Goal: Answer question/provide support: Answer question/provide support

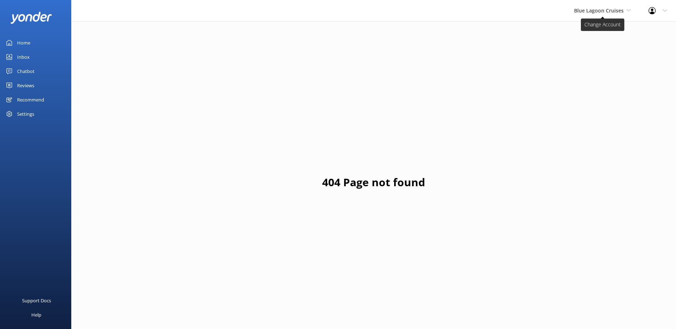
click at [592, 10] on span "Blue Lagoon Cruises" at bounding box center [599, 10] width 50 height 7
click at [591, 35] on link "South Sea Sailing" at bounding box center [600, 29] width 71 height 17
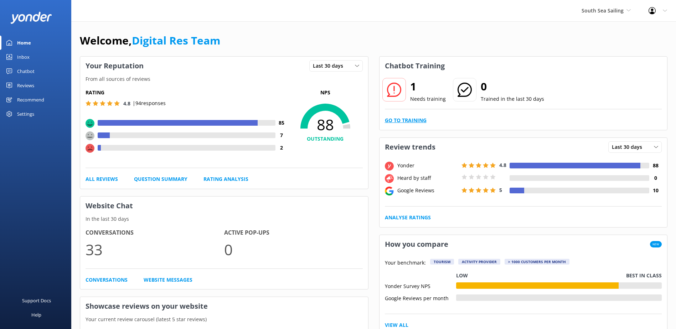
click at [422, 123] on link "Go to Training" at bounding box center [406, 121] width 42 height 8
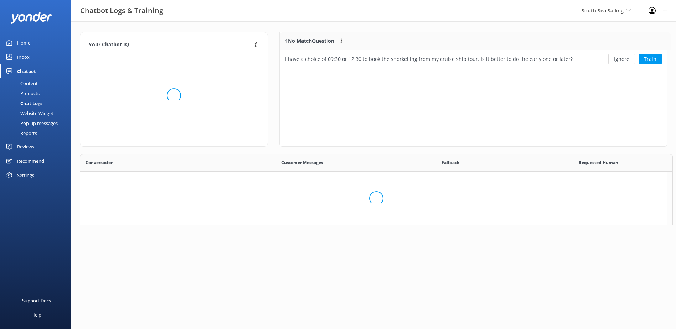
scroll to position [245, 582]
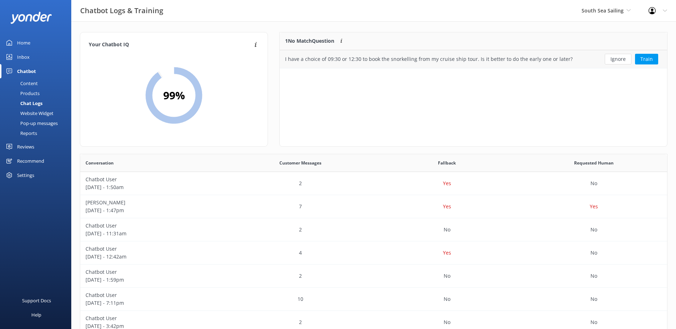
click at [617, 57] on button "Ignore" at bounding box center [618, 59] width 27 height 11
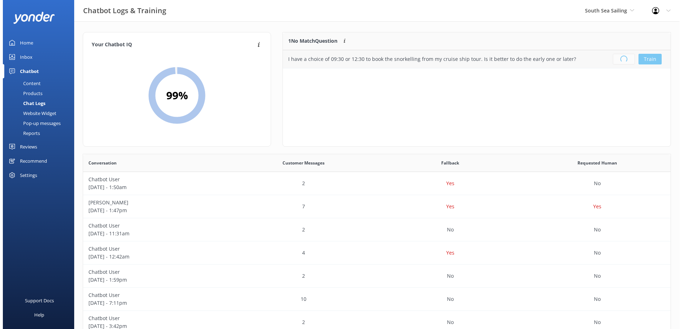
scroll to position [84, 382]
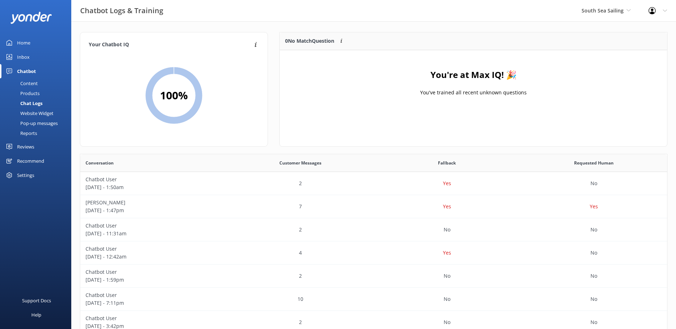
click at [27, 60] on div "Inbox" at bounding box center [23, 57] width 12 height 14
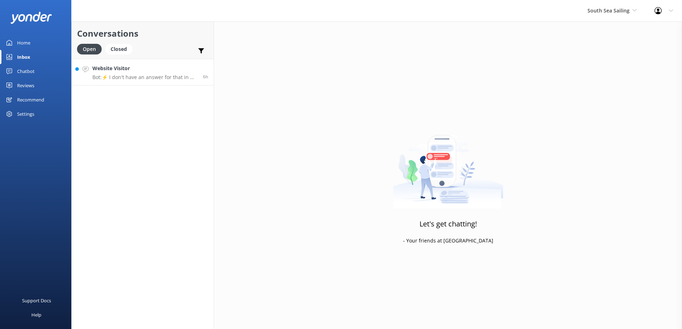
click at [142, 77] on p "Bot: ⚡ I don't have an answer for that in my knowledge base. Please try and rep…" at bounding box center [144, 77] width 105 height 6
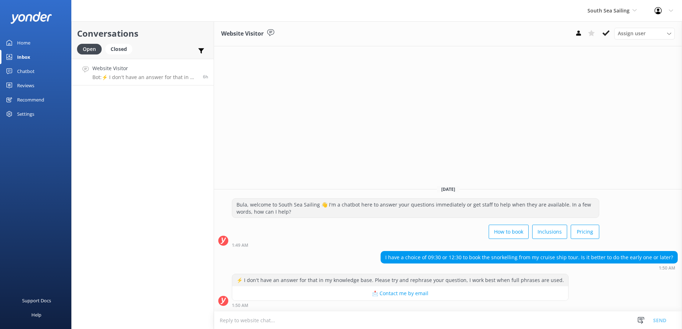
click at [408, 325] on textarea at bounding box center [448, 320] width 468 height 17
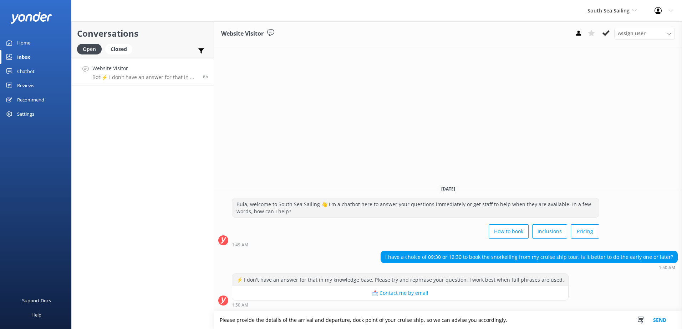
click at [505, 322] on textarea "Please provide the details of the arrival and departure, dock point of your cru…" at bounding box center [448, 321] width 468 height 18
type textarea "Please provide the details of the arrival and departure, dock point of your cru…"
click at [659, 322] on button "Send" at bounding box center [659, 321] width 27 height 18
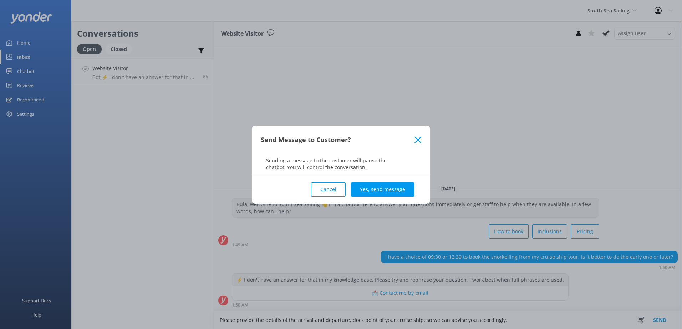
click at [379, 201] on div "Cancel Yes, send message" at bounding box center [341, 189] width 160 height 29
click at [385, 193] on button "Yes, send message" at bounding box center [382, 190] width 63 height 14
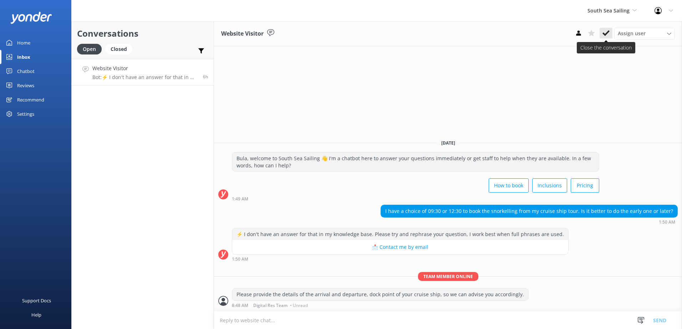
click at [602, 32] on button at bounding box center [605, 33] width 13 height 11
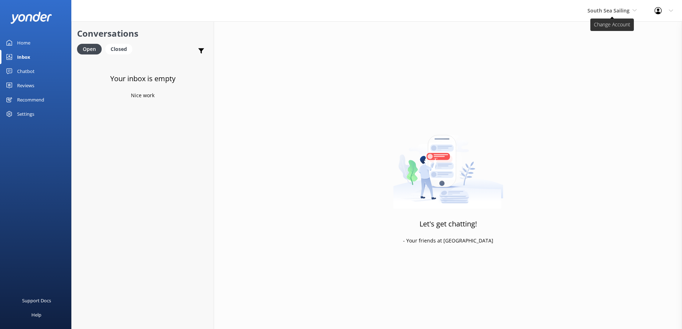
click at [612, 11] on span "South Sea Sailing" at bounding box center [608, 10] width 42 height 7
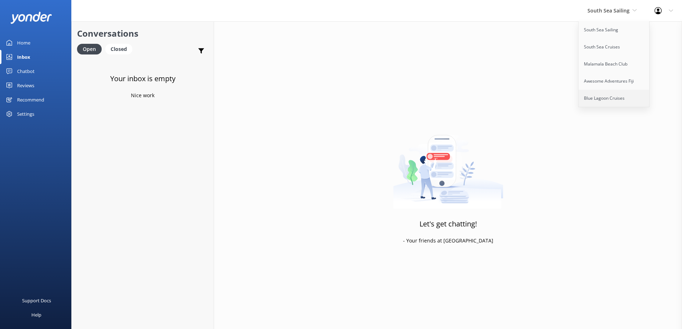
click at [605, 94] on link "Blue Lagoon Cruises" at bounding box center [613, 98] width 71 height 17
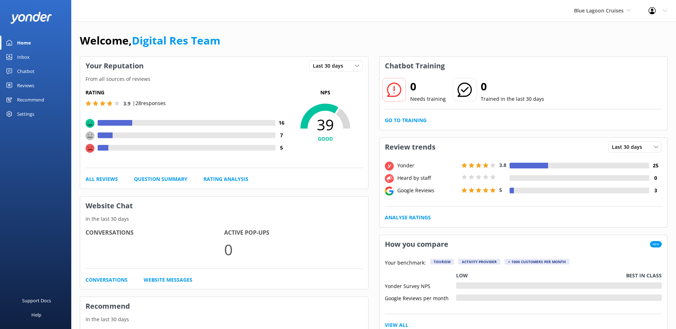
click at [27, 59] on div "Inbox" at bounding box center [23, 57] width 12 height 14
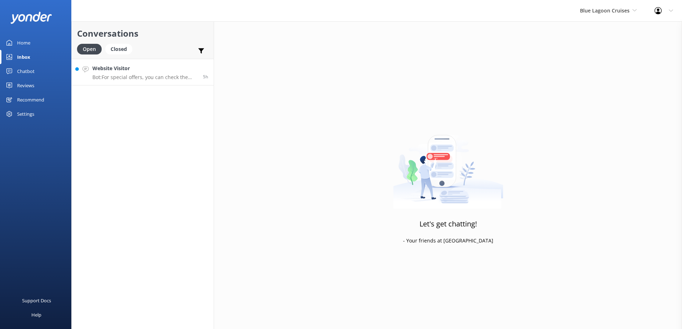
click at [147, 79] on p "Bot: For special offers, you can check the latest deals on our website at [URL]…" at bounding box center [144, 77] width 105 height 6
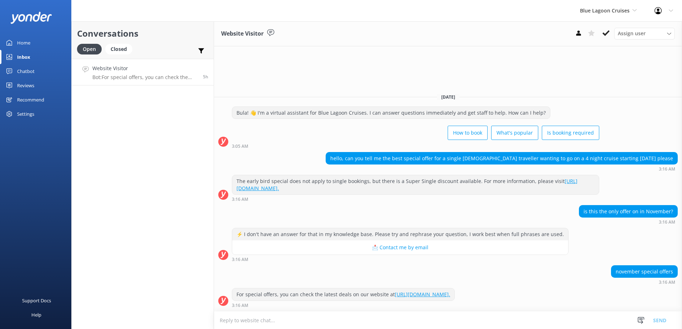
click at [445, 293] on link "https://www.bluelagooncruises.com/specials/." at bounding box center [422, 294] width 55 height 7
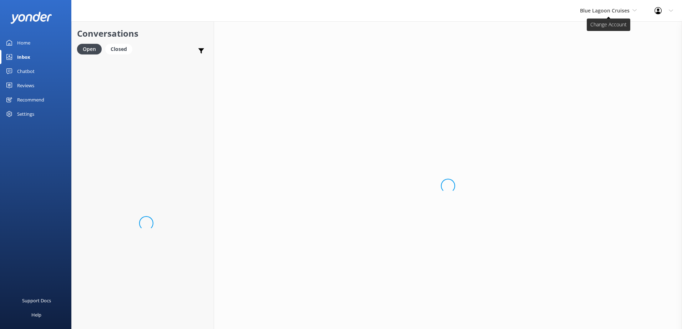
click at [617, 14] on span "Blue Lagoon Cruises" at bounding box center [608, 11] width 57 height 8
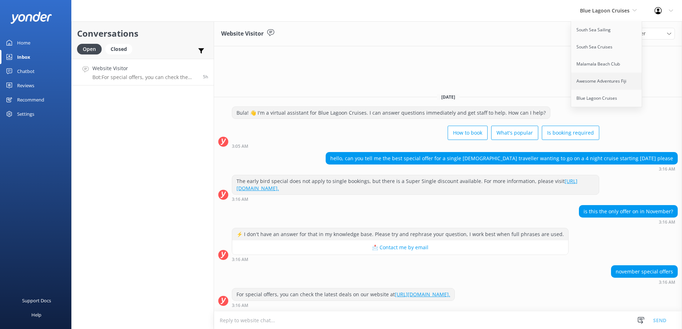
click at [605, 79] on link "Awesome Adventures Fiji" at bounding box center [606, 81] width 71 height 17
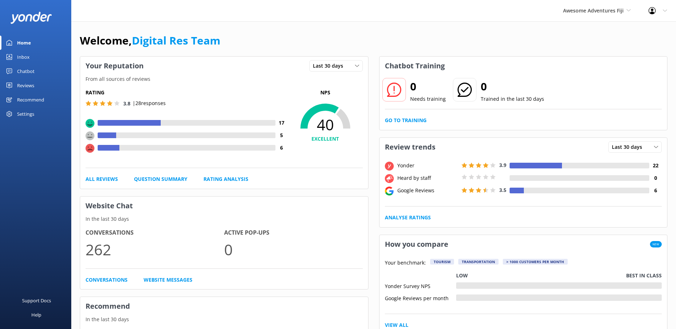
click at [27, 55] on div "Inbox" at bounding box center [23, 57] width 12 height 14
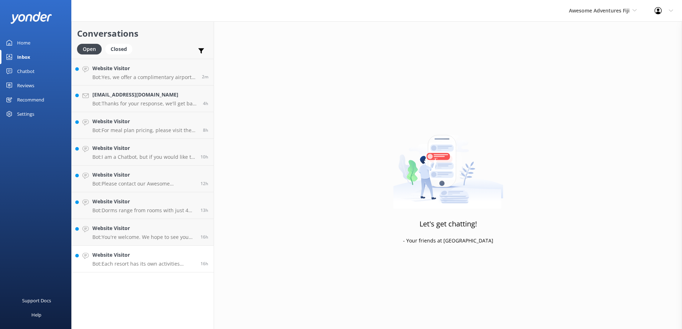
click at [152, 265] on p "Bot: Each resort has its own activities timetable, and some activities may chan…" at bounding box center [143, 264] width 103 height 6
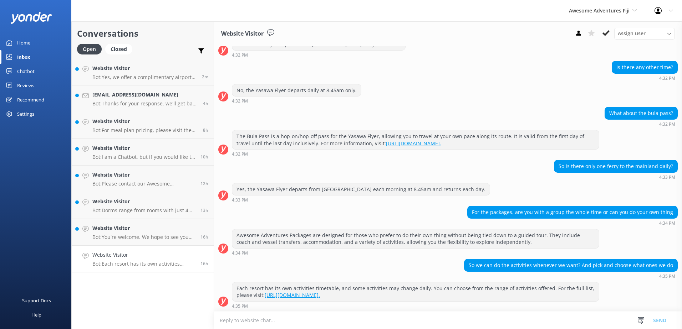
scroll to position [156, 0]
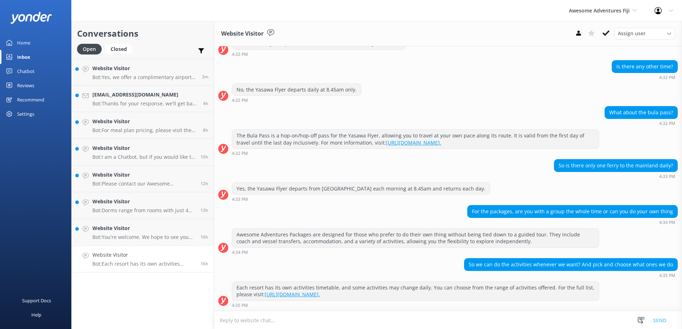
click at [307, 297] on link "https://www.awesomefiji.com/activities/." at bounding box center [292, 294] width 55 height 7
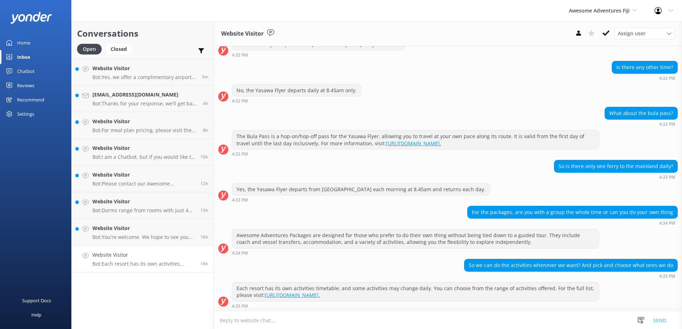
scroll to position [156, 0]
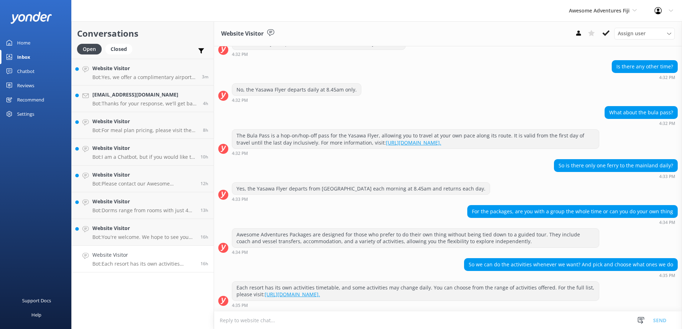
click at [605, 33] on icon at bounding box center [605, 33] width 7 height 7
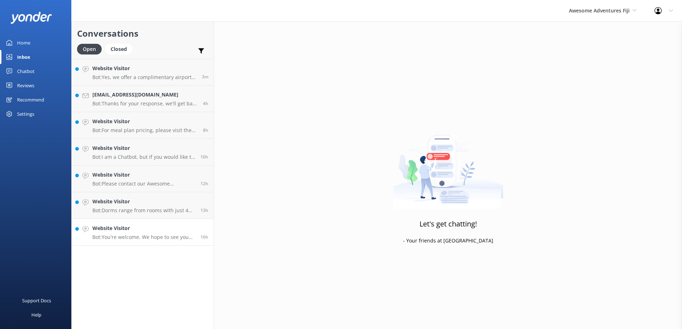
click at [143, 237] on p "Bot: You're welcome. We hope to see you soon!" at bounding box center [143, 237] width 103 height 6
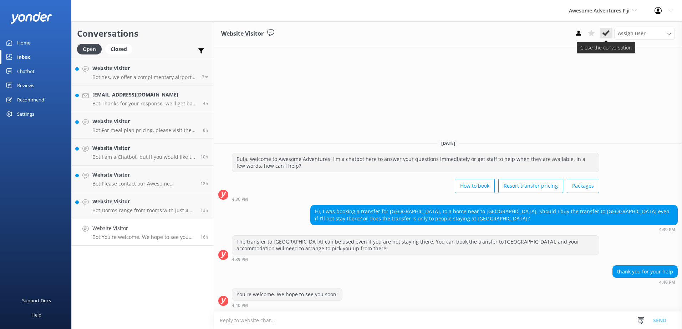
click at [609, 34] on button at bounding box center [605, 33] width 13 height 11
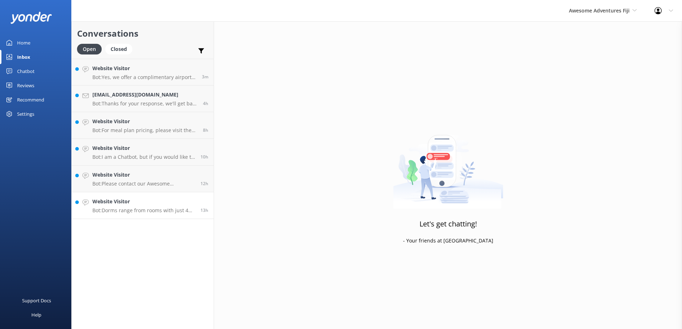
click at [145, 213] on p "Bot: Dorms range from rooms with just 4 beds to those with 32 beds." at bounding box center [143, 210] width 103 height 6
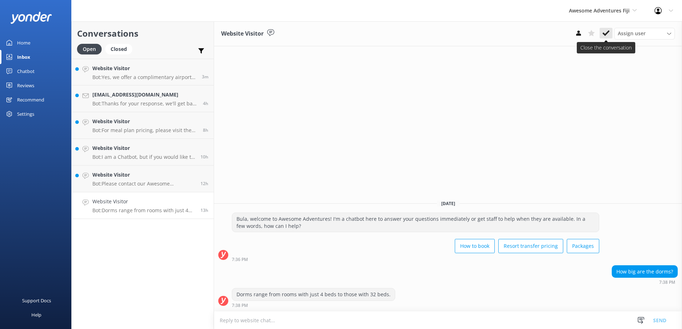
click at [606, 34] on use at bounding box center [605, 33] width 7 height 6
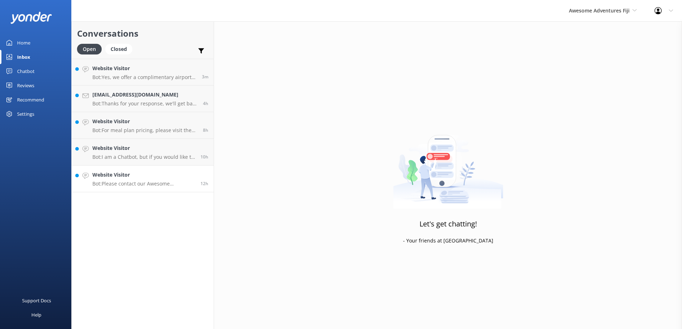
click at [138, 189] on link "Website Visitor Bot: Please contact our Awesome Adventures Fiji Reservations te…" at bounding box center [143, 179] width 142 height 27
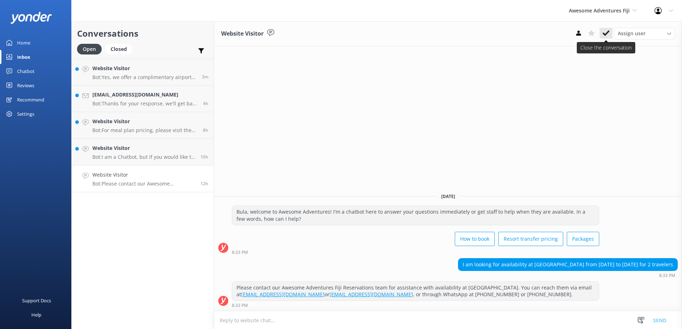
click at [607, 31] on icon at bounding box center [605, 33] width 7 height 7
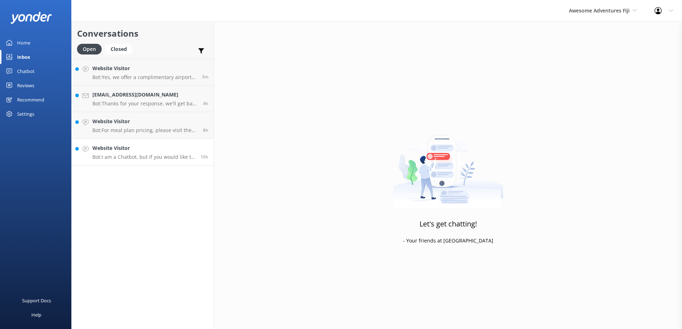
click at [140, 155] on p "Bot: I am a Chatbot, but if you would like to speak with an agent on the Awesom…" at bounding box center [143, 157] width 103 height 6
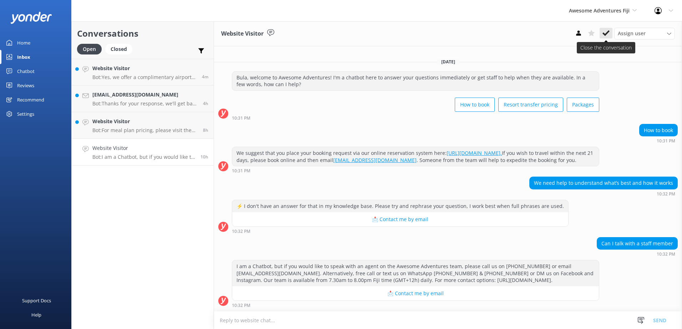
click at [607, 31] on icon at bounding box center [605, 33] width 7 height 7
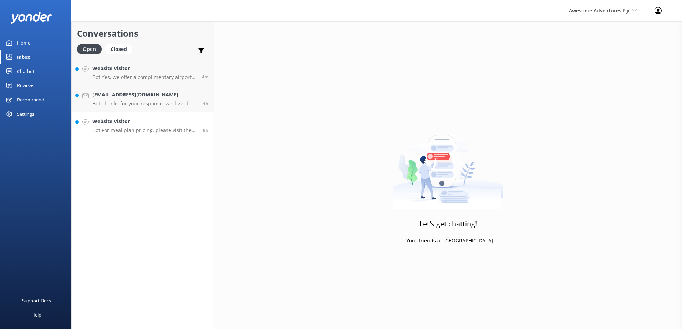
click at [152, 128] on p "Bot: For meal plan pricing, please visit the FIJI ISLAND ACCOMMODATION tab unde…" at bounding box center [144, 130] width 105 height 6
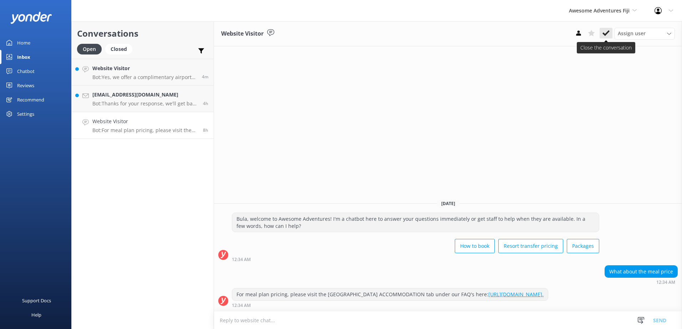
click at [606, 36] on icon at bounding box center [605, 33] width 7 height 7
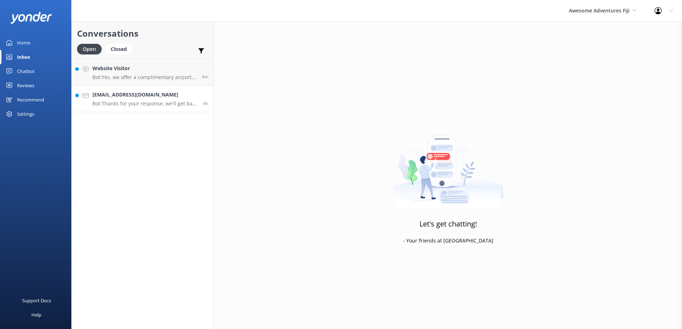
click at [162, 99] on div "Oliviahw@outlook.com Bot: Thanks for your response, we'll get back to you as so…" at bounding box center [144, 99] width 105 height 16
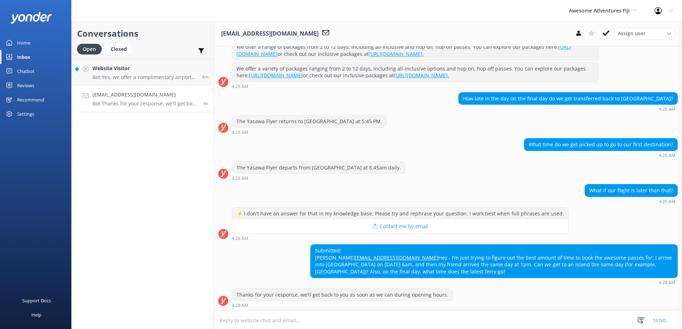
scroll to position [128, 0]
click at [435, 314] on textarea at bounding box center [448, 320] width 468 height 17
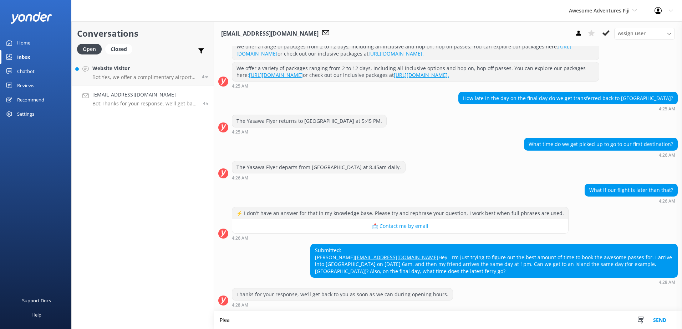
scroll to position [129, 0]
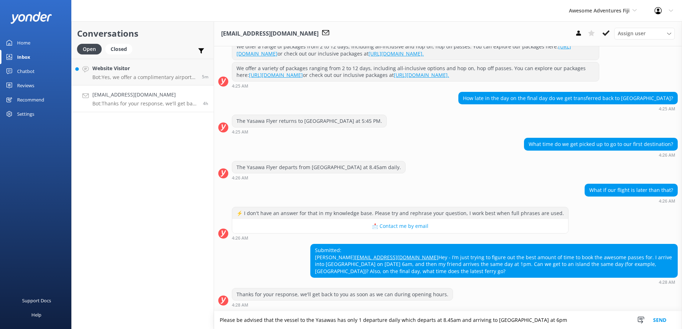
type textarea "Please be advised that the vessel to the Yasawas has only 1 departure daily whi…"
click at [656, 322] on button "Send" at bounding box center [659, 321] width 27 height 18
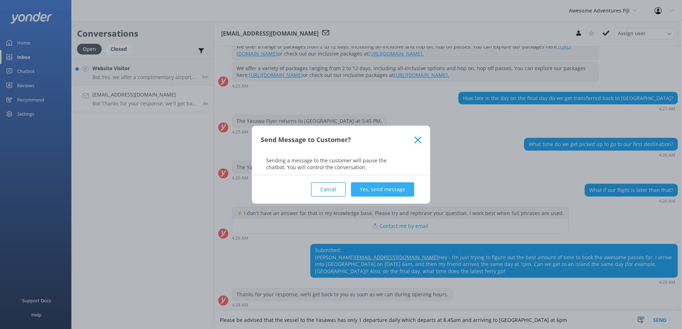
click at [394, 193] on button "Yes, send message" at bounding box center [382, 190] width 63 height 14
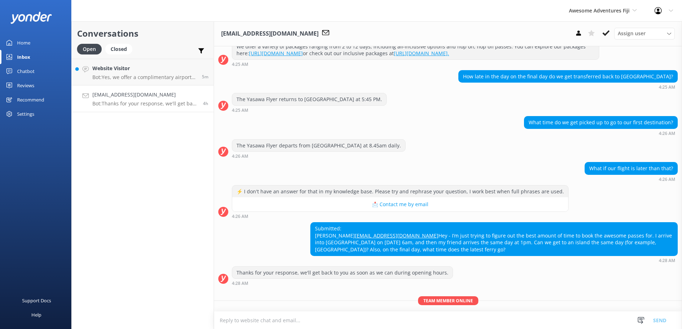
scroll to position [175, 0]
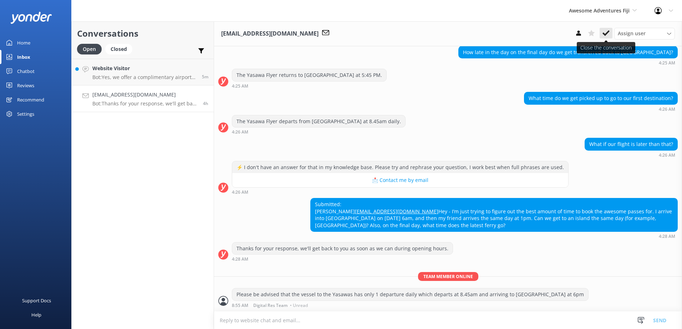
click at [607, 30] on icon at bounding box center [605, 33] width 7 height 7
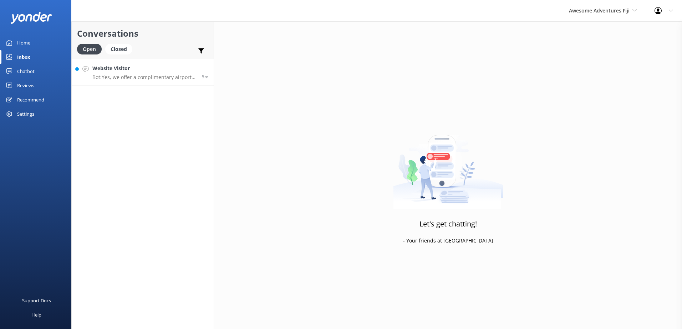
click at [130, 70] on h4 "Website Visitor" at bounding box center [144, 69] width 104 height 8
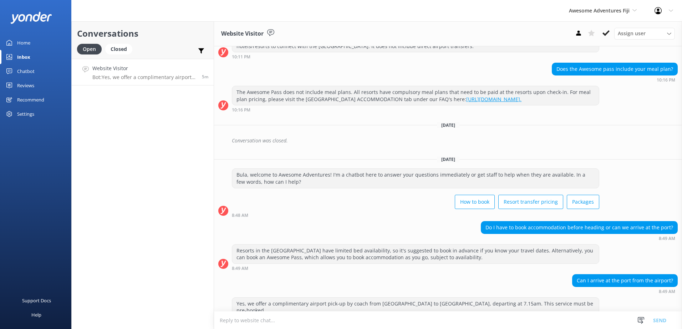
scroll to position [184, 0]
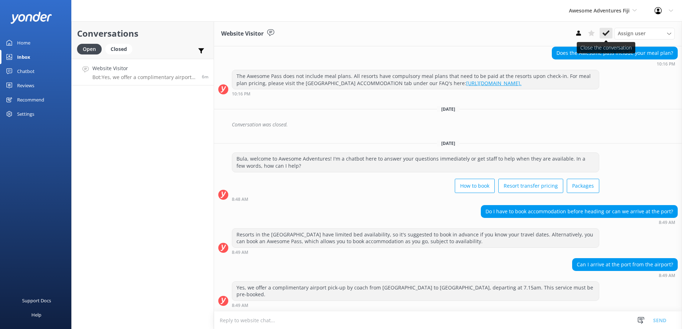
click at [604, 32] on icon at bounding box center [605, 33] width 7 height 7
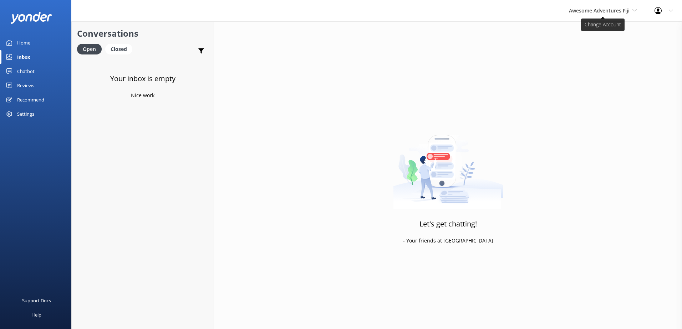
click at [611, 9] on span "Awesome Adventures Fiji" at bounding box center [599, 10] width 61 height 7
click at [593, 68] on link "Malamala Beach Club" at bounding box center [595, 64] width 71 height 17
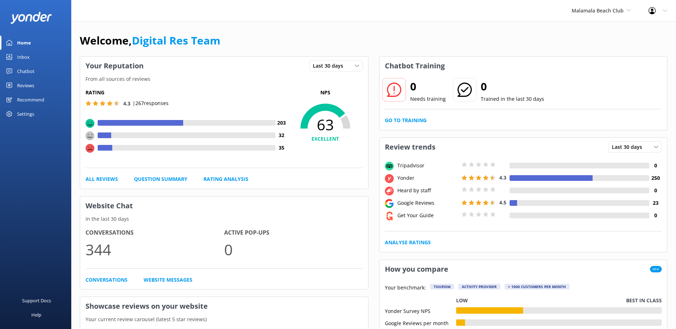
click at [34, 59] on link "Inbox" at bounding box center [35, 57] width 71 height 14
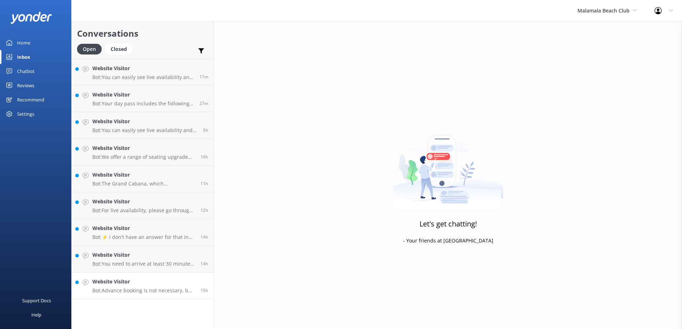
click at [157, 291] on p "Bot: Advance booking is not necessary, but it is advised to ensure you don't mi…" at bounding box center [143, 291] width 103 height 6
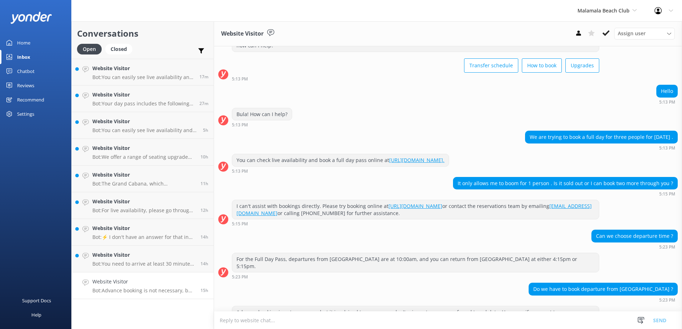
scroll to position [50, 0]
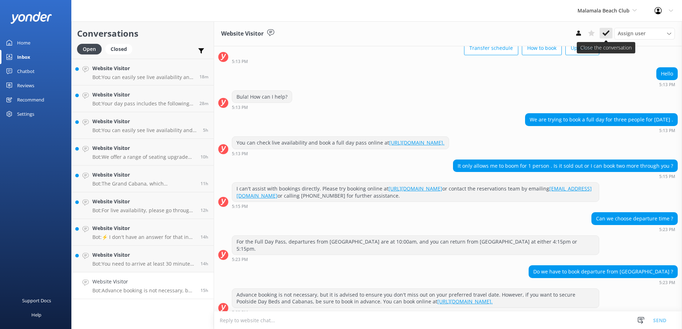
click at [604, 31] on icon at bounding box center [605, 33] width 7 height 7
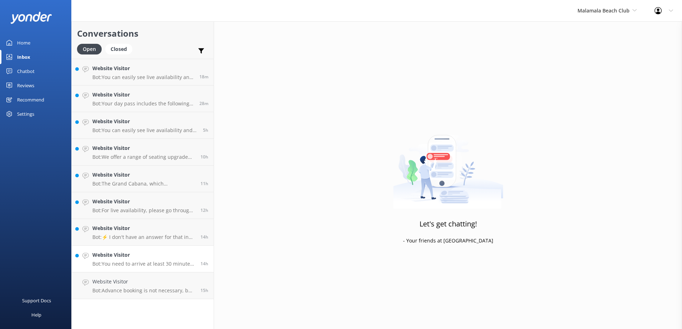
click at [138, 262] on p "Bot: You need to arrive at least 30 minutes prior to your departure to check in…" at bounding box center [143, 264] width 103 height 6
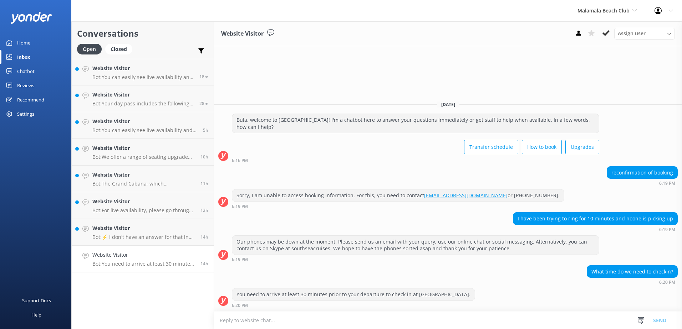
click at [409, 323] on textarea at bounding box center [448, 320] width 468 height 17
drag, startPoint x: 236, startPoint y: 294, endPoint x: 446, endPoint y: 293, distance: 210.0
click at [446, 293] on div "You need to arrive at least 30 minutes prior to your departure to check in at P…" at bounding box center [353, 295] width 242 height 12
copy div "You need to arrive at least 30 minutes prior to your departure to check in at P…"
click at [435, 319] on textarea at bounding box center [448, 320] width 468 height 17
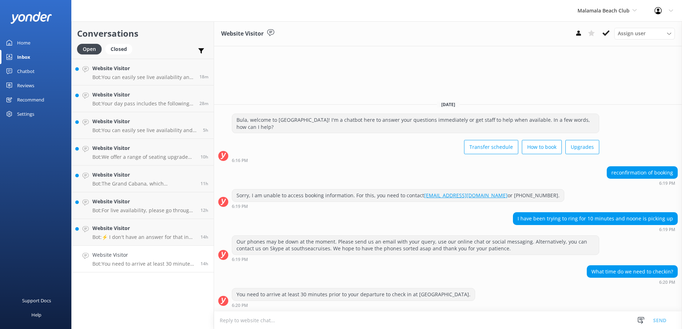
paste textarea "You need to arrive at least 30 minutes prior to your departure to check in at P…"
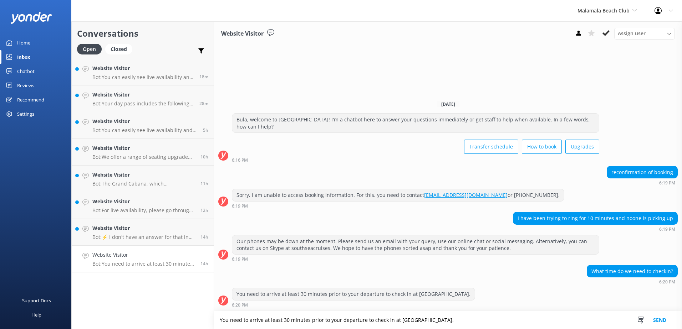
click at [362, 322] on textarea "You need to arrive at least 30 minutes prior to your departure to check in at P…" at bounding box center [448, 321] width 468 height 18
type textarea "You need to arrive at least 30 minutes prior to your departure at 9.30am for Ma…"
click at [662, 318] on button "Send" at bounding box center [659, 321] width 27 height 18
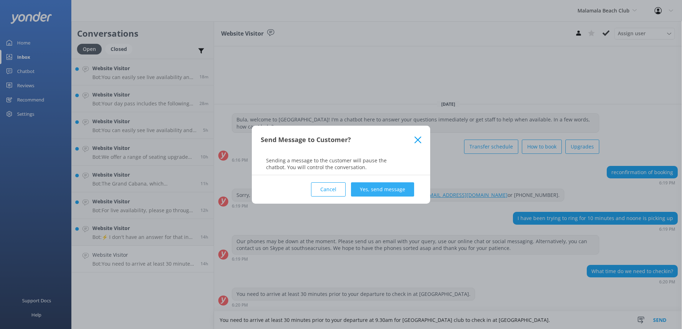
click at [411, 194] on button "Yes, send message" at bounding box center [382, 190] width 63 height 14
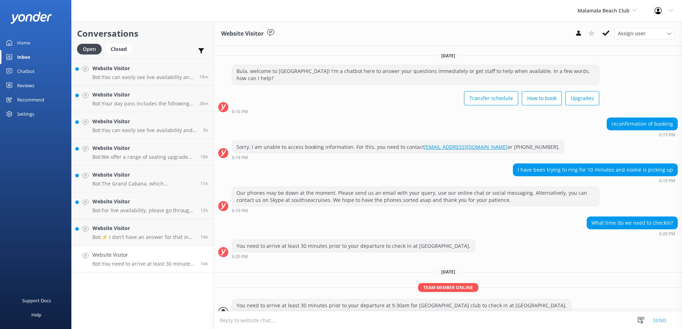
scroll to position [11, 0]
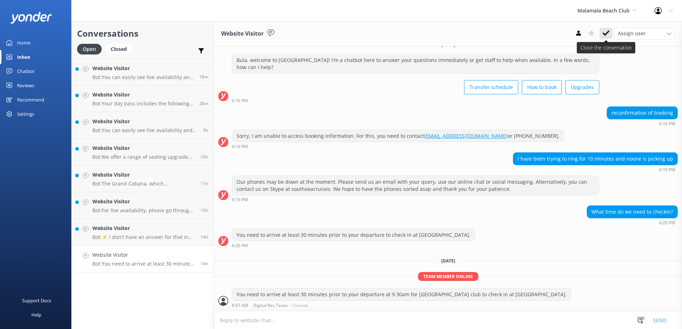
click at [608, 35] on icon at bounding box center [605, 33] width 7 height 7
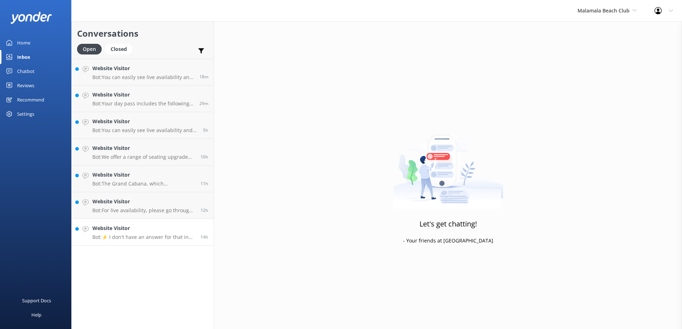
click at [149, 241] on link "Website Visitor Bot: ⚡ I don't have an answer for that in my knowledge base. Pl…" at bounding box center [143, 232] width 142 height 27
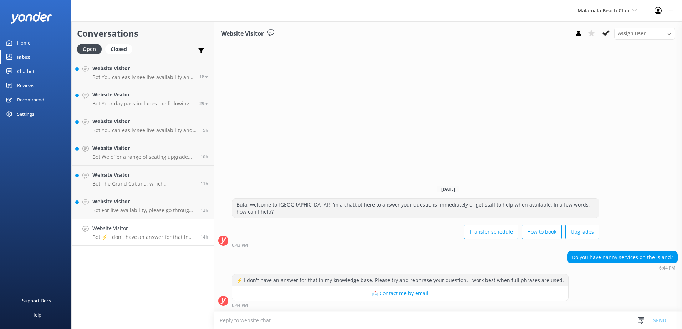
click at [400, 319] on textarea at bounding box center [448, 320] width 468 height 17
click at [433, 318] on textarea at bounding box center [448, 320] width 468 height 17
type textarea "Please be advised that we do not have any nanny service provided at Malamala be…"
click at [669, 318] on button "Send" at bounding box center [659, 321] width 27 height 18
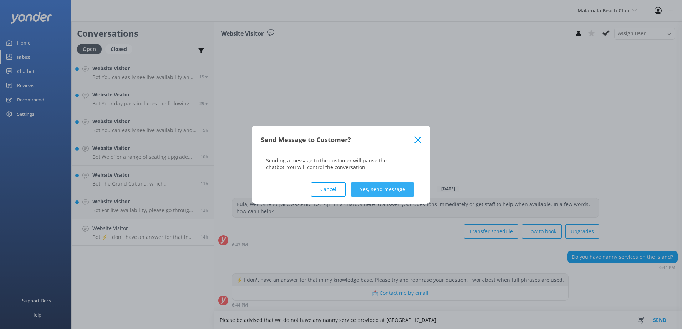
click at [393, 190] on button "Yes, send message" at bounding box center [382, 190] width 63 height 14
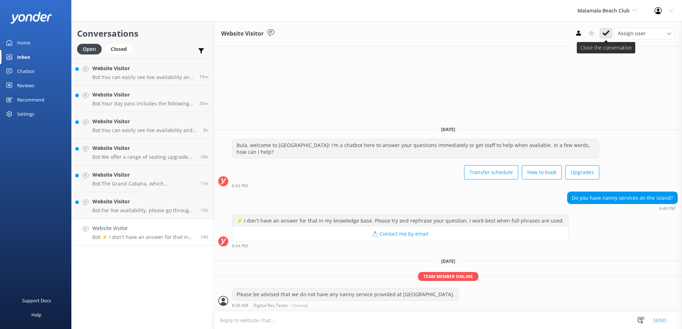
click at [605, 32] on icon at bounding box center [605, 33] width 7 height 7
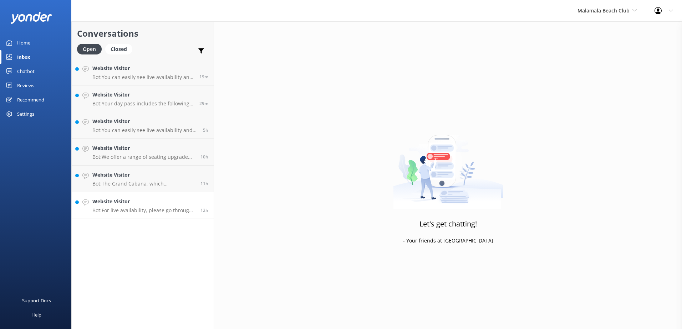
click at [145, 209] on p "Bot: For live availability, please go through our booking process which only sh…" at bounding box center [143, 210] width 103 height 6
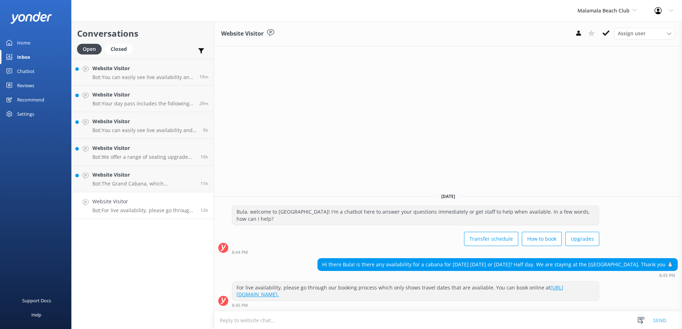
click at [353, 295] on link "[URL][DOMAIN_NAME]." at bounding box center [399, 291] width 327 height 14
drag, startPoint x: 394, startPoint y: 299, endPoint x: 222, endPoint y: 286, distance: 172.3
click at [222, 286] on div "For live availability, please go through our booking process which only shows t…" at bounding box center [448, 295] width 468 height 26
copy div "For live availability, please go through our booking process which only shows t…"
click at [276, 322] on textarea at bounding box center [448, 320] width 468 height 17
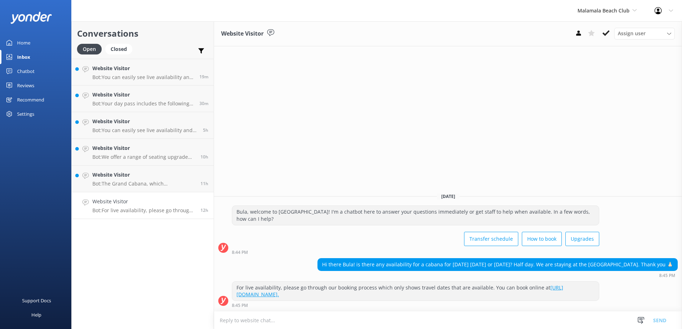
paste textarea "For live availability, please go through our booking process which only shows t…"
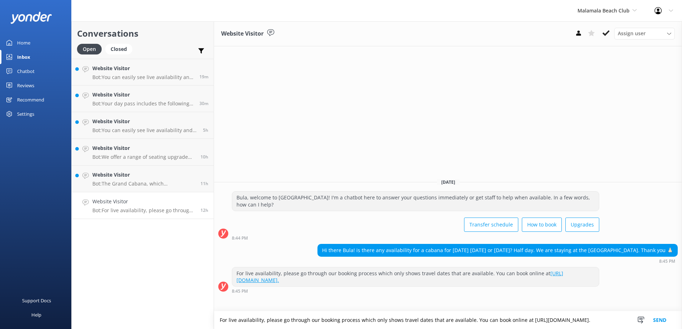
click at [360, 324] on textarea "For live availability, please go through our booking process which only shows t…" at bounding box center [448, 321] width 468 height 18
click at [365, 324] on textarea "For live availability, please go through our booking process which only shows t…" at bounding box center [448, 321] width 468 height 18
type textarea "For live availability, please go through our booking process which only shows t…"
drag, startPoint x: 390, startPoint y: 322, endPoint x: 181, endPoint y: 306, distance: 208.8
click at [181, 306] on div "Conversations Open Closed Important Assigned to me Unassigned Website Visitor B…" at bounding box center [376, 175] width 610 height 308
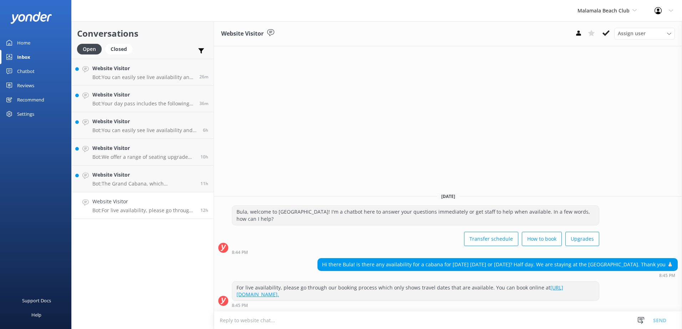
click at [354, 316] on textarea at bounding box center [448, 320] width 468 height 17
click at [357, 318] on textarea "Bula, please ne" at bounding box center [448, 321] width 468 height 18
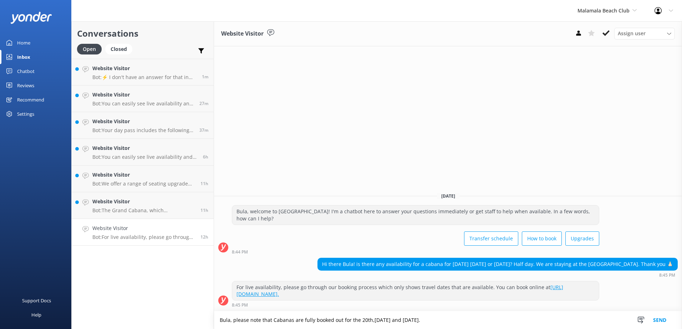
click at [447, 318] on textarea "Bula, please note that Cabanas are fully booked out for the 20th,[DATE] and [DA…" at bounding box center [448, 321] width 468 height 18
type textarea "Bula, please note that Cabanas are fully booked out for the 20th,[DATE] and [DA…"
click at [664, 315] on button "Send" at bounding box center [659, 321] width 27 height 18
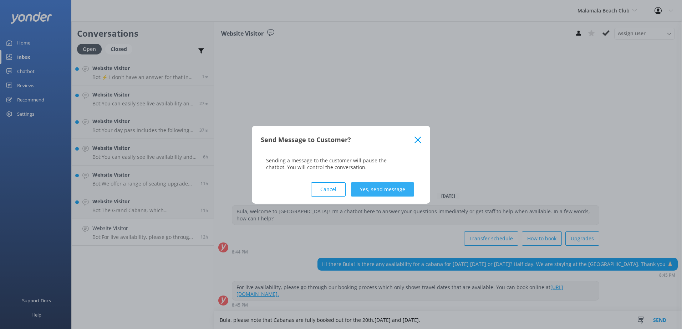
click at [397, 189] on button "Yes, send message" at bounding box center [382, 190] width 63 height 14
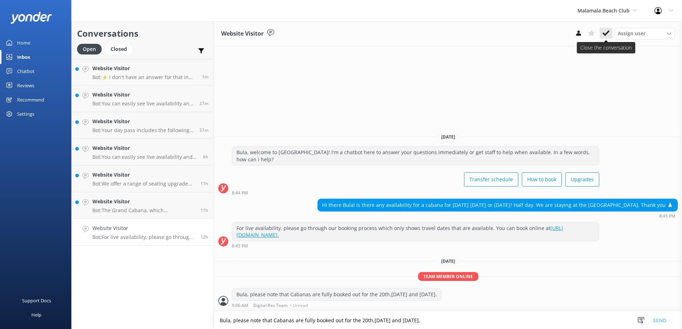
click at [605, 38] on button at bounding box center [605, 33] width 13 height 11
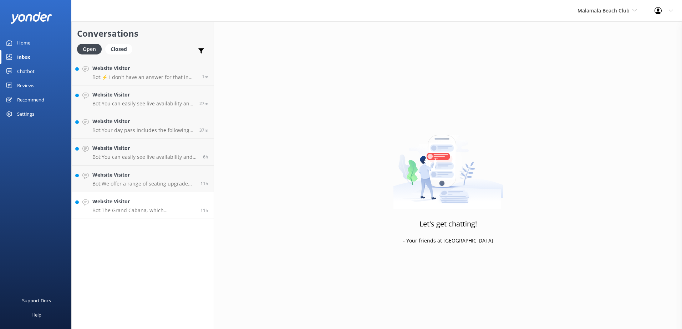
click at [138, 217] on link "Website Visitor Bot: The Grand Cabana, which accommodates up to 12 people, come…" at bounding box center [143, 206] width 142 height 27
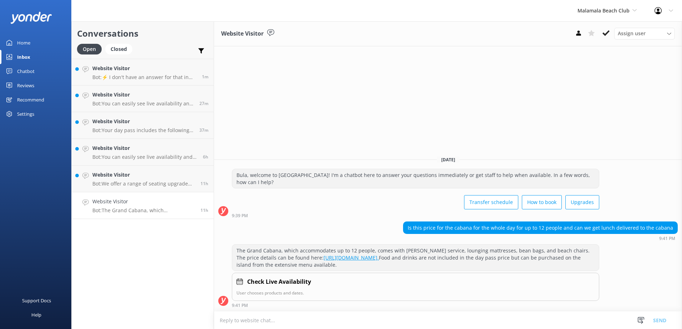
click at [386, 320] on textarea at bounding box center [448, 320] width 468 height 17
type textarea "y"
type textarea "o"
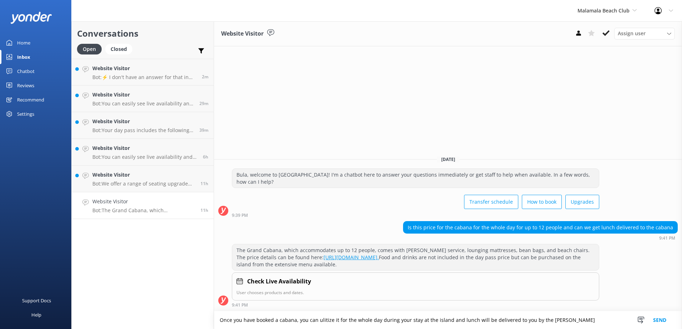
drag, startPoint x: 333, startPoint y: 319, endPoint x: 328, endPoint y: 323, distance: 6.3
click at [331, 321] on textarea "Once you have booked a cabana, you can ulitize it for the whole day during your…" at bounding box center [448, 321] width 468 height 18
click at [579, 320] on textarea "Once you have booked a cabana, you can utilize it for the whole day during your…" at bounding box center [448, 321] width 468 height 18
type textarea "Once you have booked a cabana, you can utilize it for the whole day during your…"
click at [666, 318] on button "Send" at bounding box center [659, 321] width 27 height 18
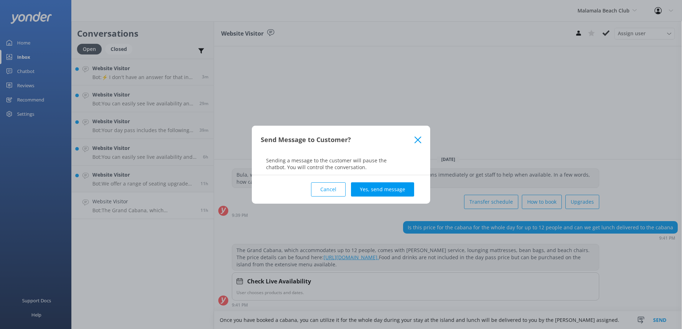
click at [415, 184] on div "Cancel Yes, send message" at bounding box center [341, 189] width 160 height 29
click at [407, 189] on button "Yes, send message" at bounding box center [382, 190] width 63 height 14
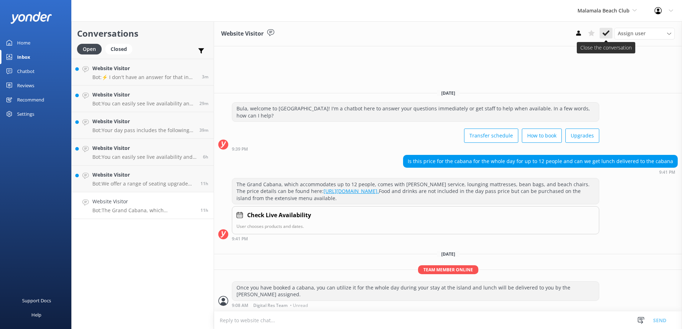
click at [606, 34] on use at bounding box center [605, 33] width 7 height 6
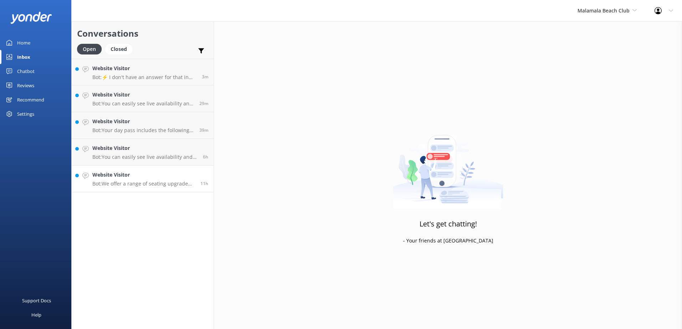
click at [144, 183] on p "Bot: We offer a range of seating upgrade options, including poolside day beds a…" at bounding box center [143, 184] width 103 height 6
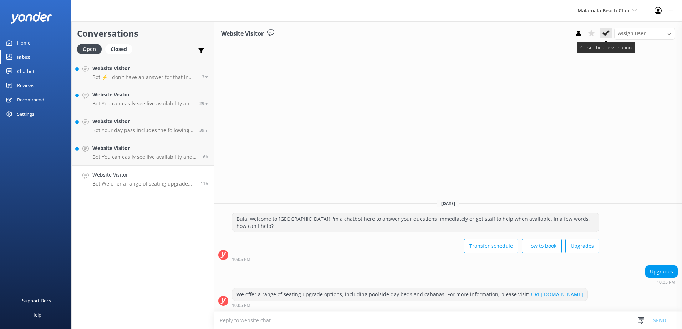
click at [606, 35] on icon at bounding box center [605, 33] width 7 height 7
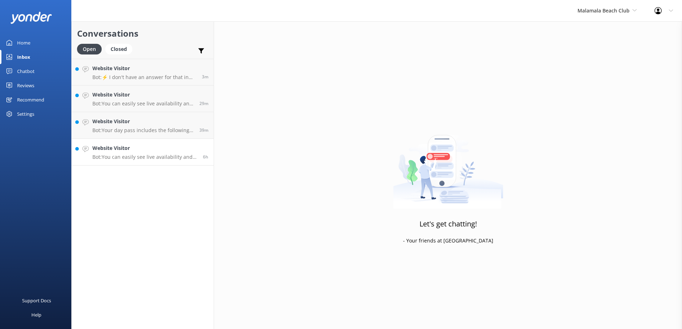
click at [149, 156] on p "Bot: You can easily see live availability and book online at [URL][DOMAIN_NAME]…" at bounding box center [144, 157] width 105 height 6
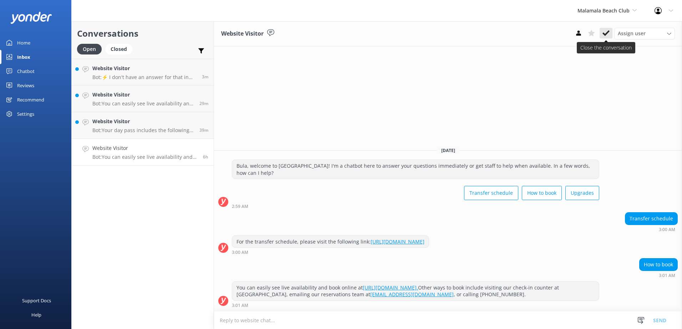
click at [609, 31] on use at bounding box center [605, 33] width 7 height 6
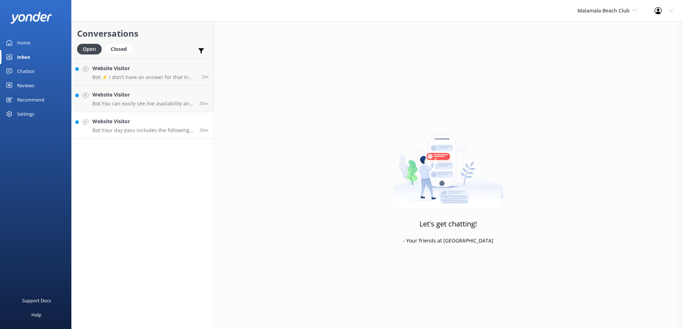
click at [155, 128] on p "Bot: Your day pass includes the following: - 10.00am departure from [GEOGRAPHIC…" at bounding box center [143, 130] width 102 height 6
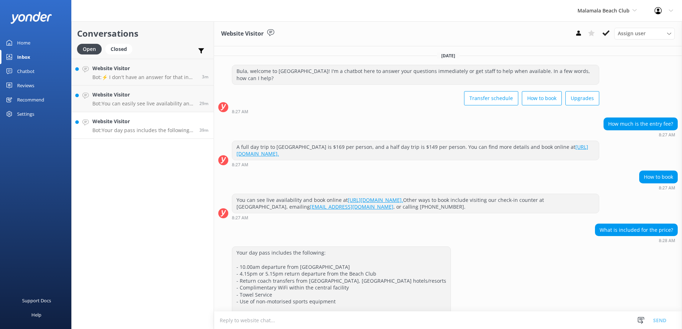
scroll to position [21, 0]
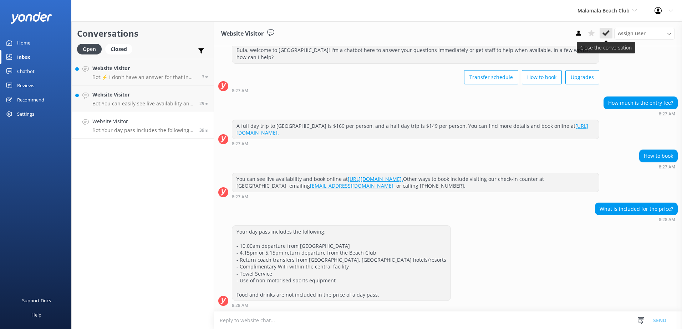
click at [603, 35] on use at bounding box center [605, 33] width 7 height 6
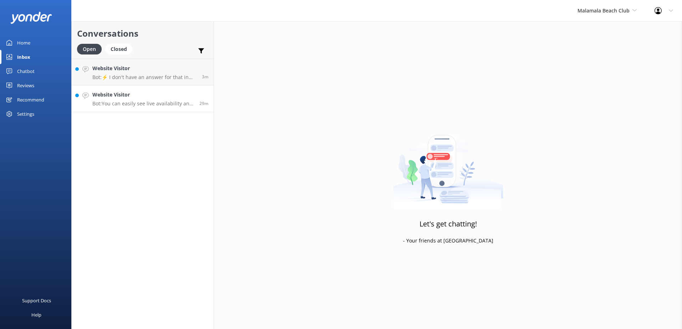
click at [155, 109] on link "Website Visitor Bot: You can easily see live availability and book online at [U…" at bounding box center [143, 99] width 142 height 27
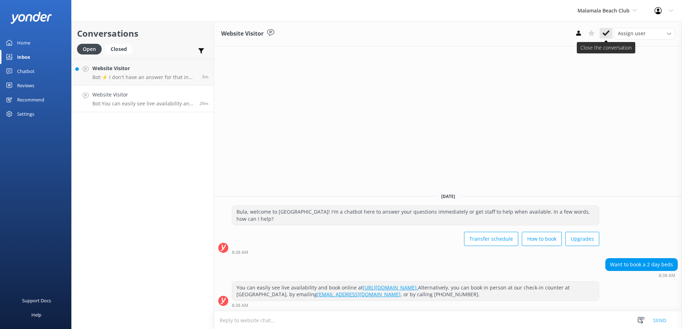
click at [605, 34] on use at bounding box center [605, 33] width 7 height 6
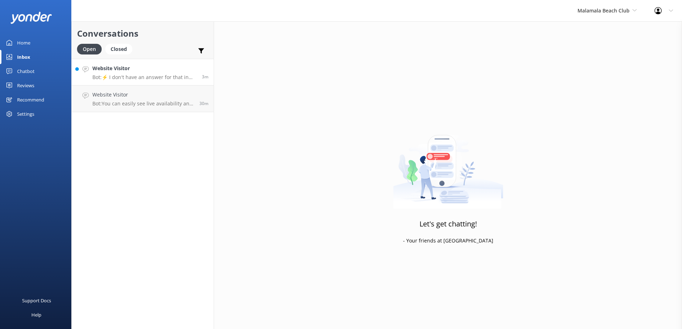
click at [138, 80] on p "Bot: ⚡ I don't have an answer for that in my knowledge base. Please try and rep…" at bounding box center [144, 77] width 104 height 6
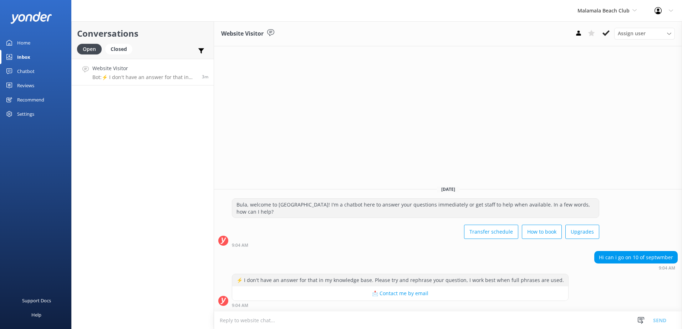
click at [326, 324] on textarea at bounding box center [448, 320] width 468 height 17
click at [32, 73] on div "Chatbot" at bounding box center [25, 71] width 17 height 14
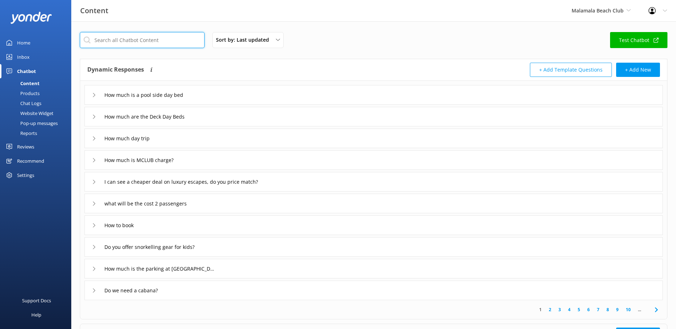
click at [148, 45] on input "text" at bounding box center [142, 40] width 125 height 16
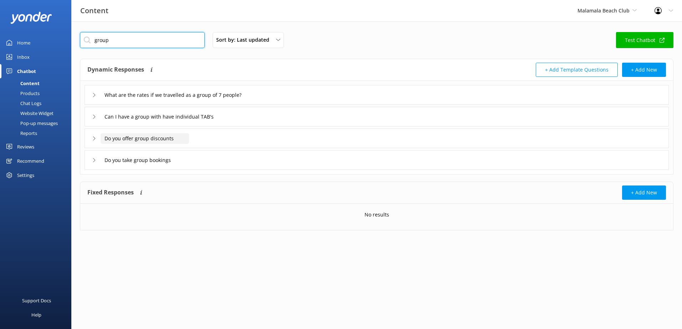
type input "group"
click at [154, 101] on input "Do you offer group discounts" at bounding box center [188, 95] width 174 height 11
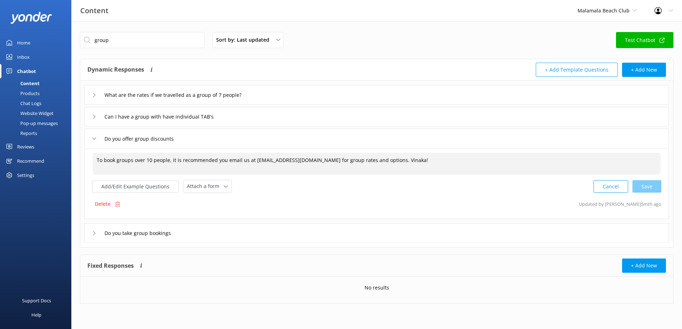
drag, startPoint x: 426, startPoint y: 160, endPoint x: 84, endPoint y: 158, distance: 342.2
click at [84, 158] on div "What are the rates if we travelled as a group of 7 people? Can I have a group w…" at bounding box center [376, 162] width 592 height 162
click at [29, 46] on div "Home" at bounding box center [23, 43] width 13 height 14
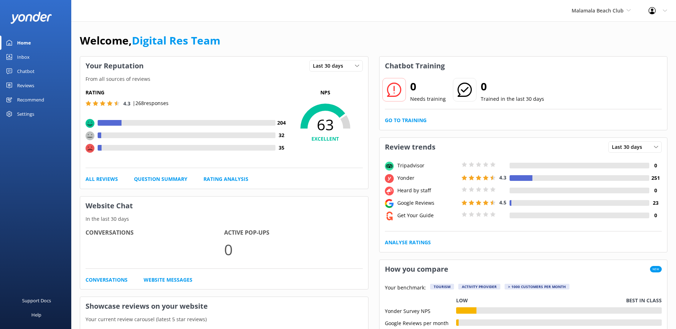
click at [24, 56] on div "Inbox" at bounding box center [23, 57] width 12 height 14
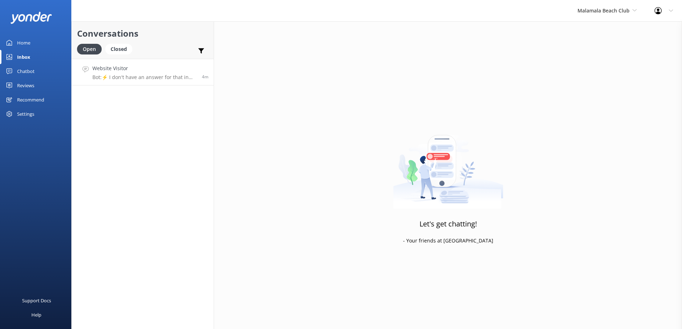
click at [156, 73] on div "Website Visitor Bot: ⚡ I don't have an answer for that in my knowledge base. Pl…" at bounding box center [144, 72] width 104 height 15
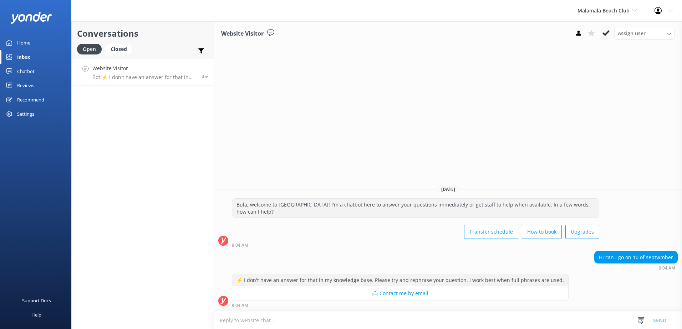
click at [400, 319] on textarea at bounding box center [448, 320] width 468 height 17
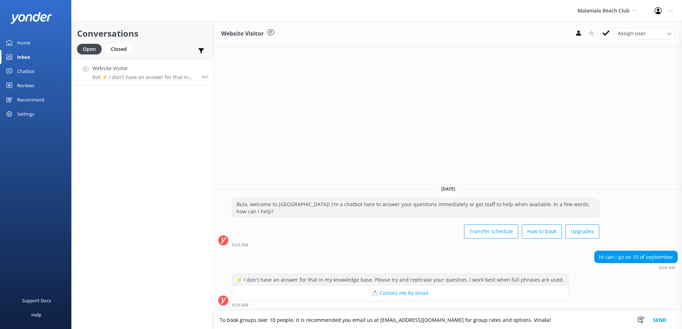
drag, startPoint x: 419, startPoint y: 321, endPoint x: 376, endPoint y: 321, distance: 42.4
click at [376, 321] on textarea "To book groups over 10 people, it is recommended you email us at [EMAIL_ADDRESS…" at bounding box center [448, 321] width 468 height 18
paste textarea "Fiji_Sale"
type textarea "To book groups over 10 people, it is recommended you email us at [EMAIL_ADDRESS…"
click at [658, 320] on button "Send" at bounding box center [659, 321] width 27 height 18
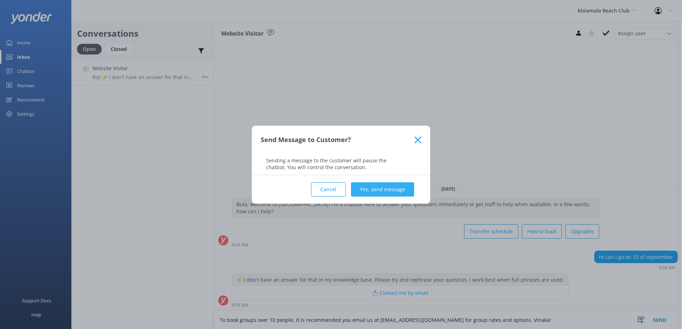
click at [374, 185] on button "Yes, send message" at bounding box center [382, 190] width 63 height 14
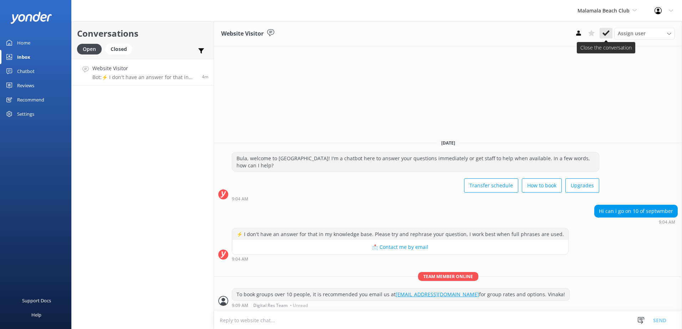
click at [612, 36] on button at bounding box center [605, 33] width 13 height 11
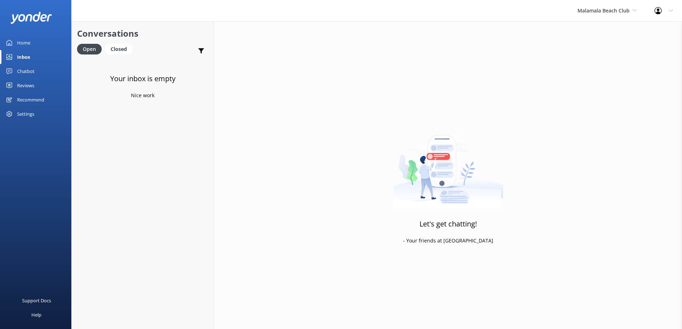
click at [618, 15] on div "Malamala Beach Club South Sea Sailing South Sea Cruises Malamala Beach Club Awe…" at bounding box center [606, 10] width 77 height 21
